Goal: Task Accomplishment & Management: Manage account settings

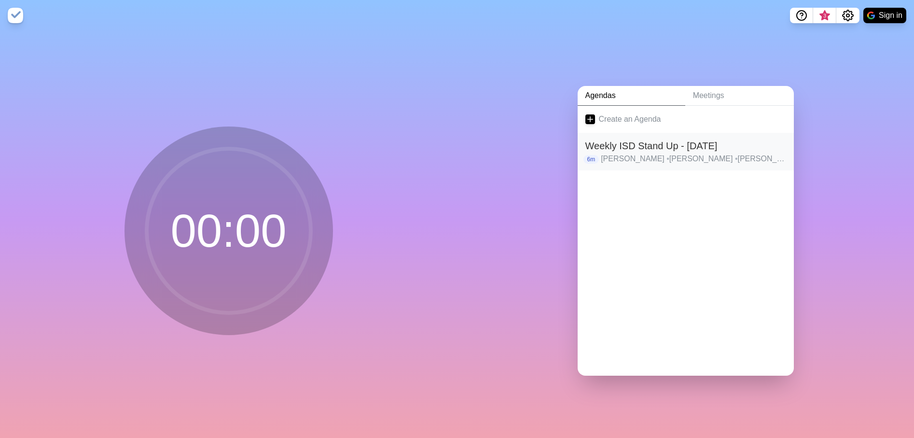
click at [720, 149] on h2 "Weekly ISD Stand Up - [DATE]" at bounding box center [685, 145] width 201 height 14
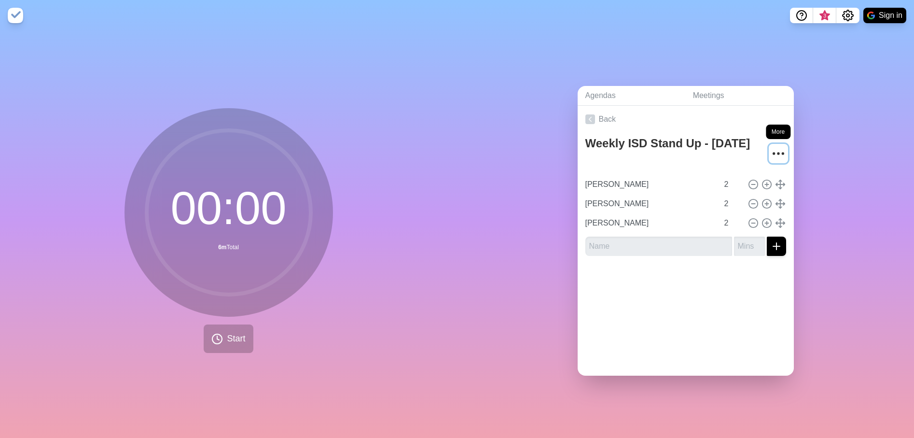
click at [771, 148] on icon "More" at bounding box center [778, 153] width 15 height 15
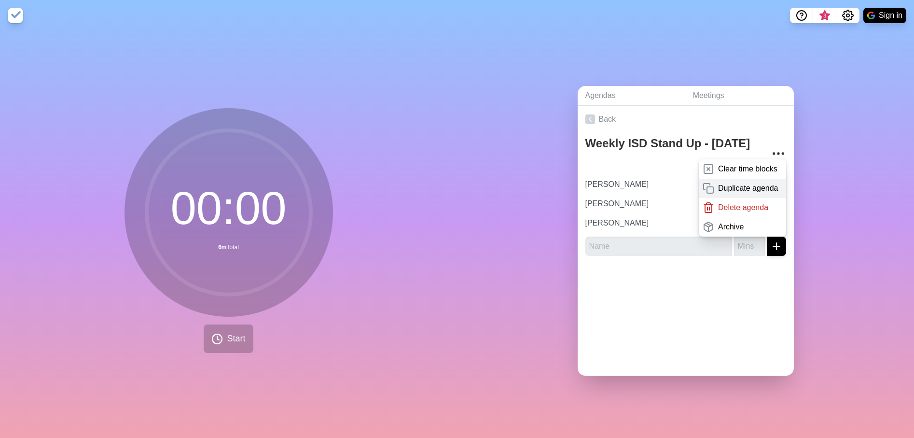
click at [754, 182] on p "Duplicate agenda" at bounding box center [748, 188] width 60 height 12
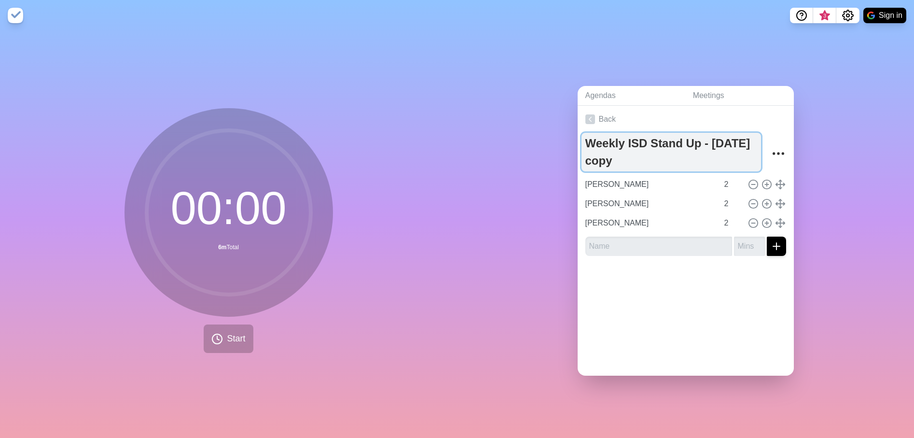
click at [660, 159] on textarea "Weekly ISD Stand Up - [DATE] copy" at bounding box center [670, 152] width 179 height 39
type textarea "Weekly ISD Stand Up - [DATE]"
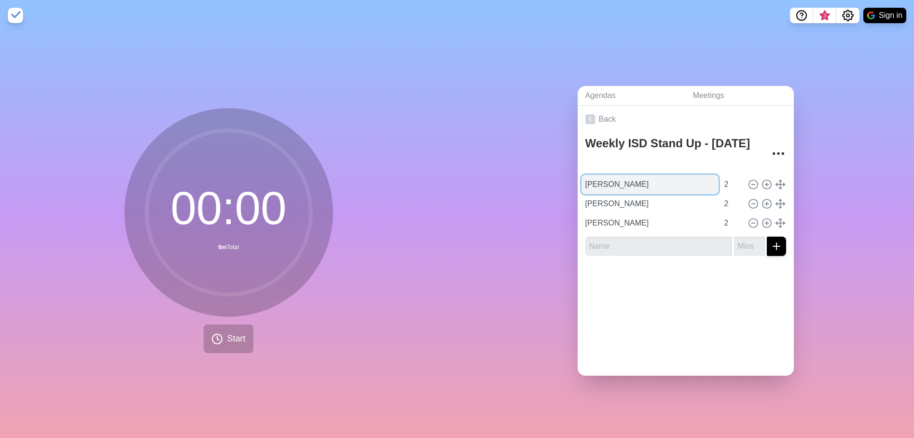
click at [634, 179] on input "[PERSON_NAME]" at bounding box center [649, 184] width 137 height 19
drag, startPoint x: 644, startPoint y: 179, endPoint x: 565, endPoint y: 180, distance: 78.7
click at [565, 180] on div "Agendas Meetings Back Weekly ISD Stand Up - [DATE] [PERSON_NAME] 2 [PERSON_NAME…" at bounding box center [685, 234] width 457 height 407
paste input "[PERSON_NAME]"
type input "[PERSON_NAME]"
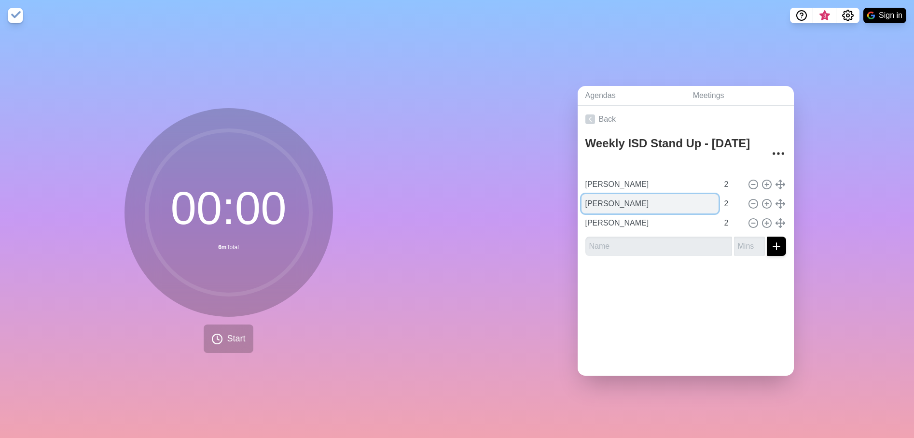
click at [641, 197] on input "[PERSON_NAME]" at bounding box center [649, 203] width 137 height 19
drag, startPoint x: 641, startPoint y: 197, endPoint x: 563, endPoint y: 200, distance: 78.2
click at [563, 200] on div "Agendas Meetings Back Weekly ISD Stand Up - [DATE] [PERSON_NAME] 2 [PERSON_NAME…" at bounding box center [685, 234] width 457 height 407
paste input "[PERSON_NAME]"
type input "[PERSON_NAME]"
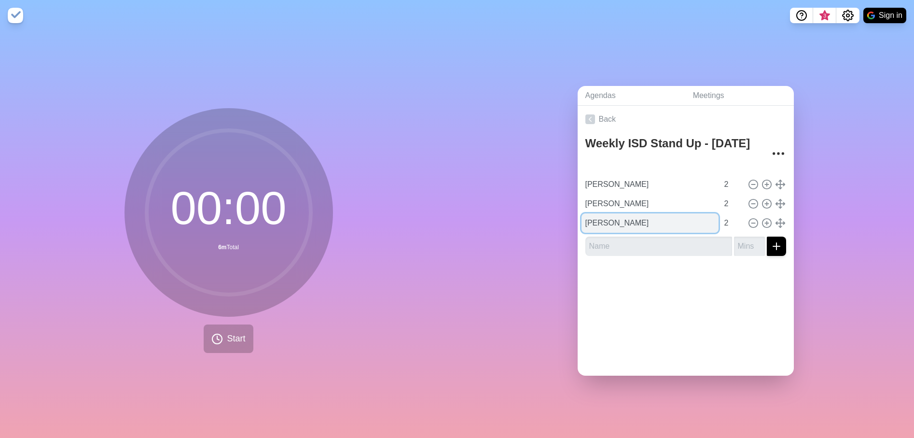
click at [656, 220] on input "[PERSON_NAME]" at bounding box center [649, 222] width 137 height 19
drag, startPoint x: 626, startPoint y: 220, endPoint x: 577, endPoint y: 220, distance: 49.7
click at [578, 220] on div "Weekly ISD Stand Up - [DATE] [PERSON_NAME] 2 [PERSON_NAME] 2 [PERSON_NAME] 2" at bounding box center [686, 198] width 216 height 131
paste input "[PERSON_NAME]"
type input "[PERSON_NAME]"
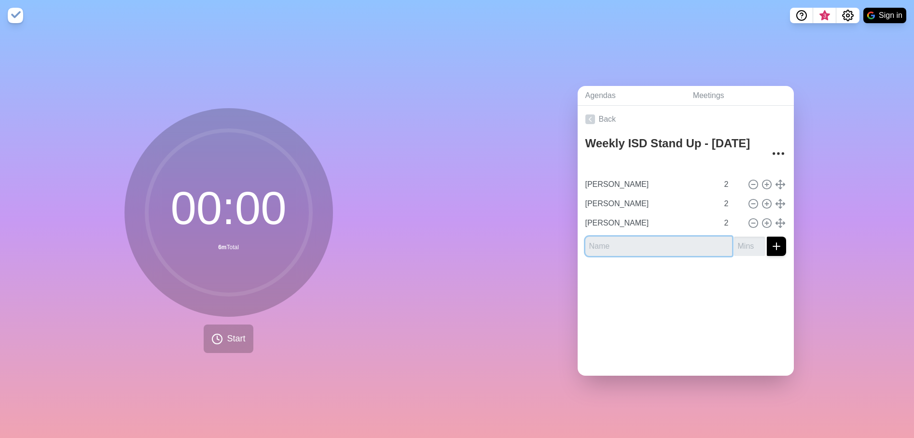
click at [611, 241] on input "text" at bounding box center [658, 245] width 147 height 19
click at [639, 241] on input "text" at bounding box center [658, 245] width 147 height 19
paste input "[PERSON_NAME]"
type input "[PERSON_NAME]"
type input "2"
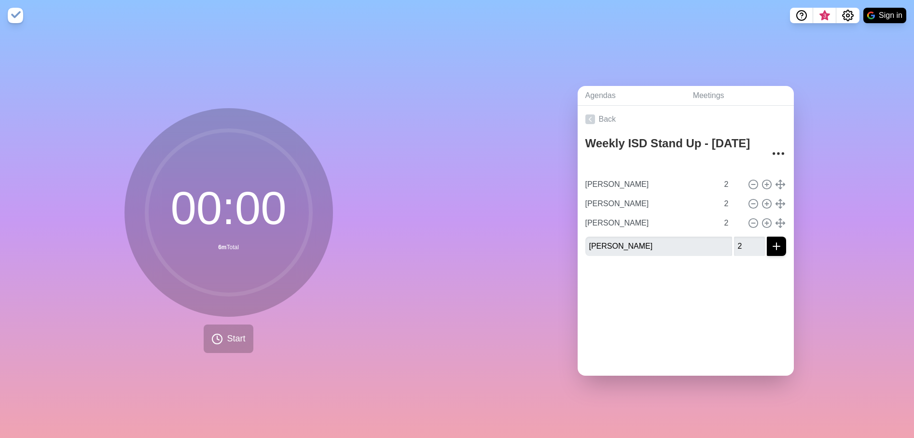
drag, startPoint x: 763, startPoint y: 282, endPoint x: 717, endPoint y: 280, distance: 46.4
click at [717, 280] on div at bounding box center [686, 282] width 216 height 39
click at [776, 244] on line "submit" at bounding box center [776, 246] width 0 height 7
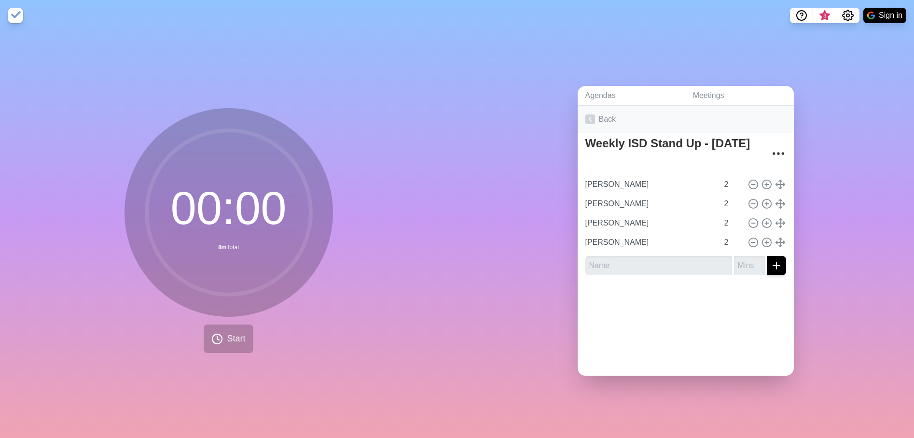
click at [585, 115] on icon at bounding box center [590, 119] width 10 height 10
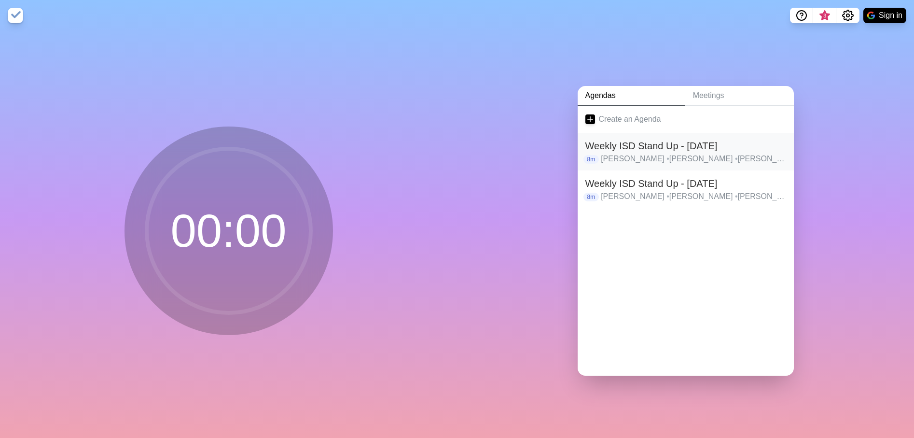
click at [724, 148] on h2 "Weekly ISD Stand Up - [DATE]" at bounding box center [685, 145] width 201 height 14
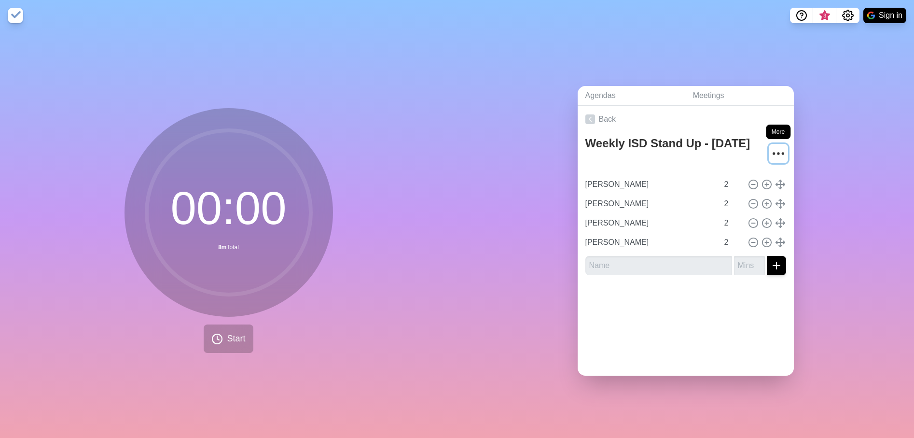
click at [771, 148] on icon "More" at bounding box center [778, 153] width 15 height 15
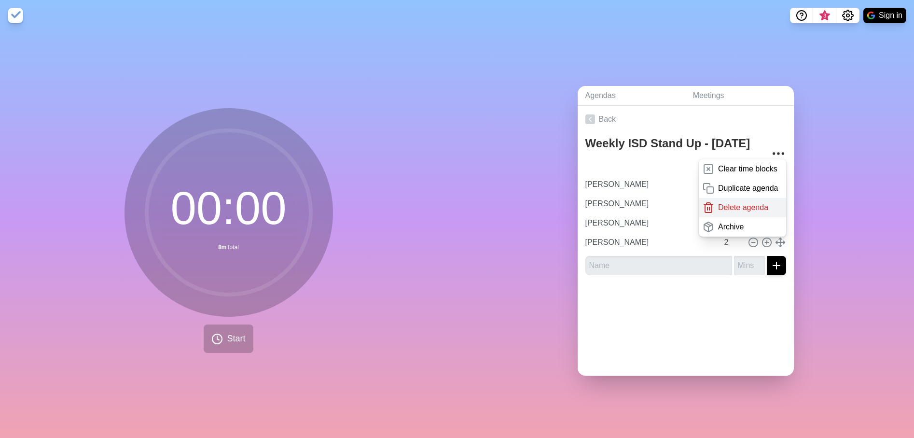
click at [740, 205] on p "Delete agenda" at bounding box center [743, 208] width 50 height 12
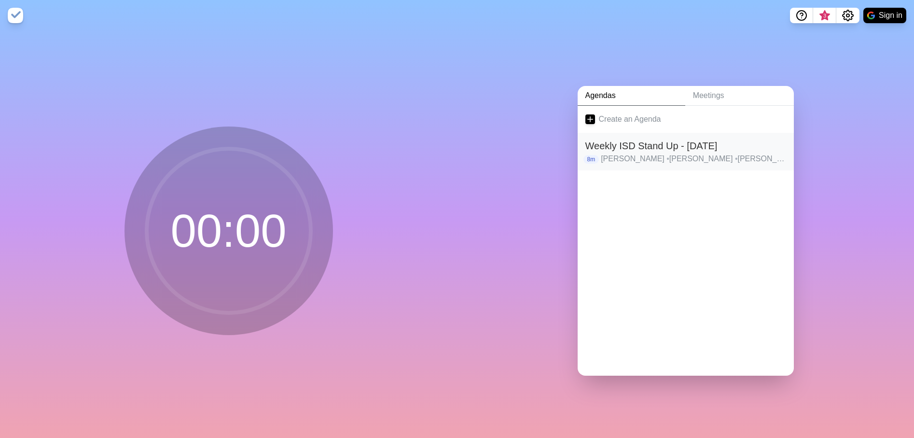
click at [662, 148] on h2 "Weekly ISD Stand Up - [DATE]" at bounding box center [685, 145] width 201 height 14
